Goal: Task Accomplishment & Management: Use online tool/utility

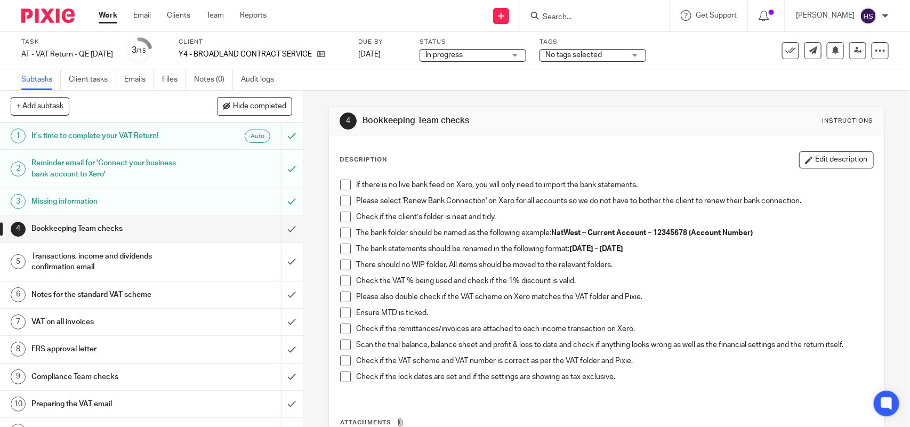
click at [343, 184] on span at bounding box center [345, 185] width 11 height 11
click at [343, 203] on span at bounding box center [345, 201] width 11 height 11
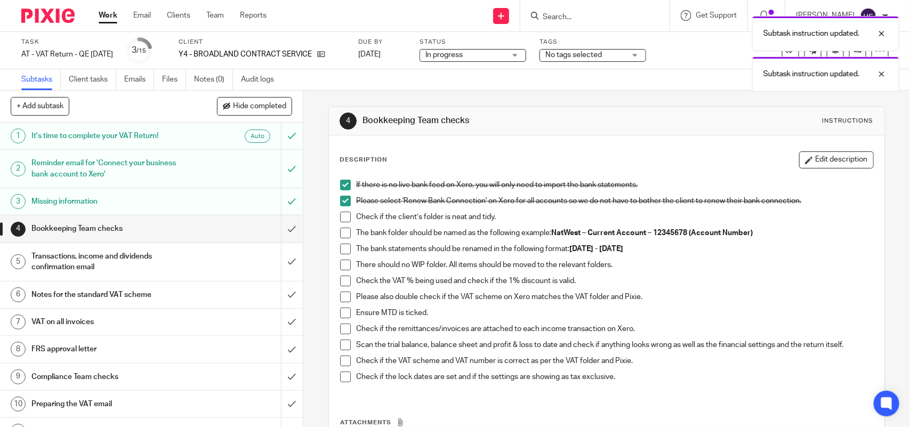
click at [343, 214] on span at bounding box center [345, 217] width 11 height 11
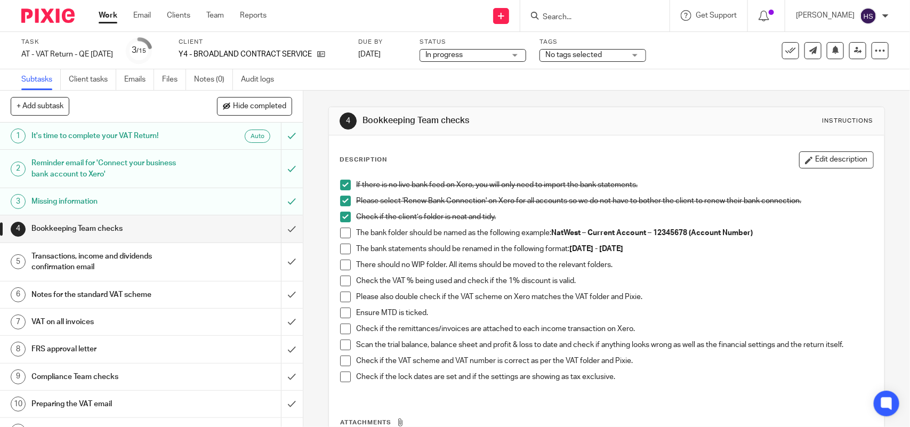
click at [342, 236] on span at bounding box center [345, 233] width 11 height 11
click at [340, 249] on span at bounding box center [345, 249] width 11 height 11
click at [340, 264] on span at bounding box center [345, 265] width 11 height 11
click at [344, 277] on span at bounding box center [345, 281] width 11 height 11
click at [342, 297] on span at bounding box center [345, 297] width 11 height 11
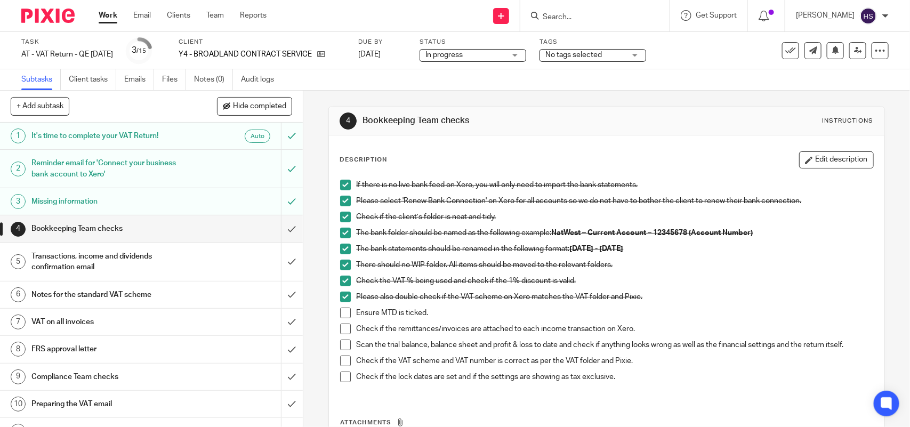
click at [344, 310] on span at bounding box center [345, 313] width 11 height 11
click at [342, 329] on span at bounding box center [345, 329] width 11 height 11
click at [342, 342] on span at bounding box center [345, 345] width 11 height 11
click at [343, 362] on span at bounding box center [345, 361] width 11 height 11
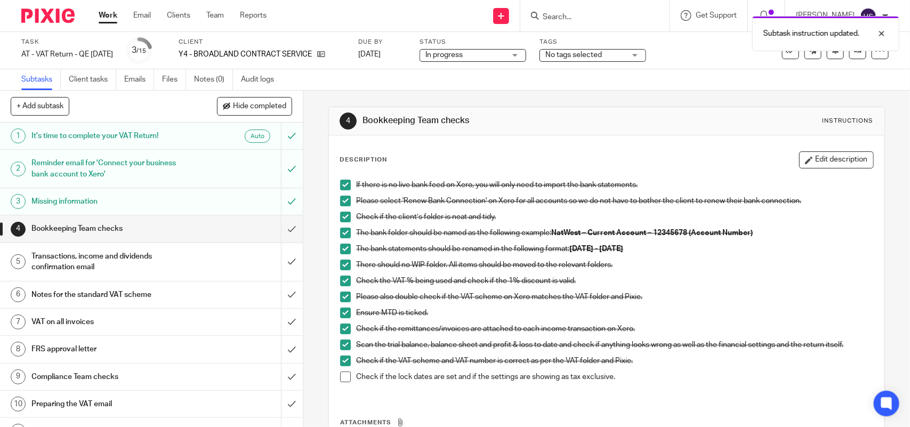
click at [344, 376] on span at bounding box center [345, 377] width 11 height 11
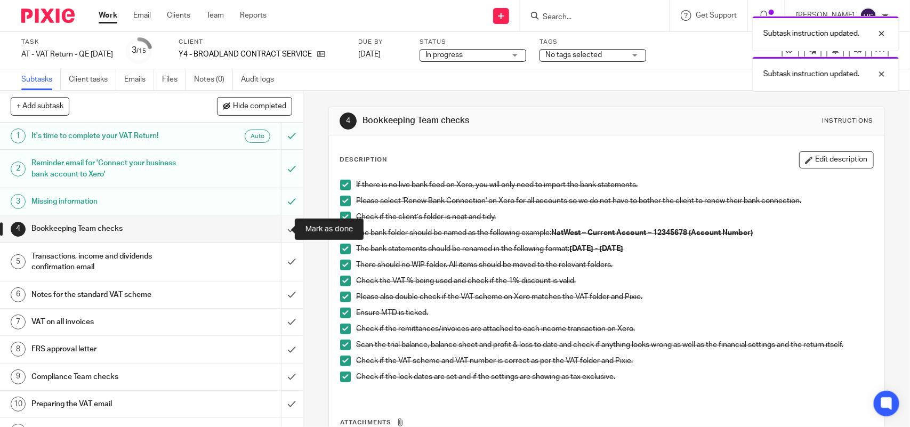
click at [279, 228] on input "submit" at bounding box center [151, 228] width 303 height 27
